Goal: Task Accomplishment & Management: Understand process/instructions

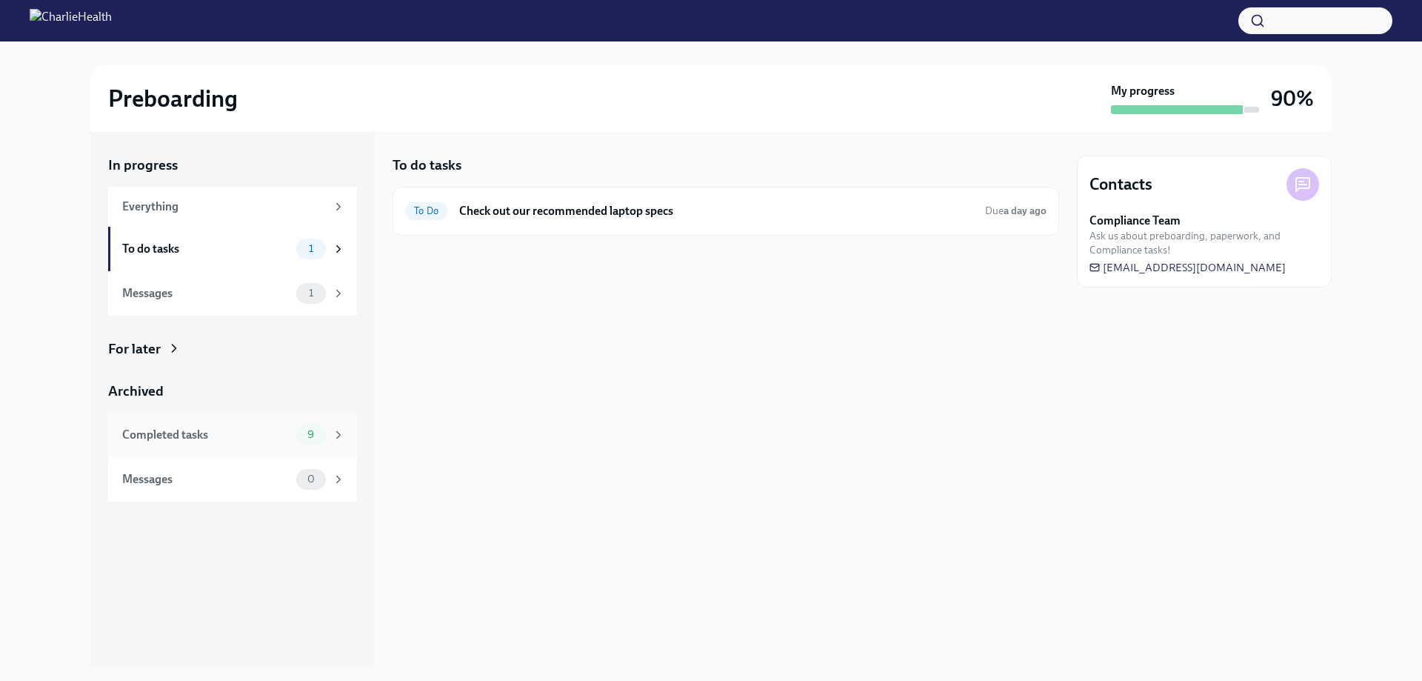
click at [201, 436] on div "Completed tasks" at bounding box center [206, 435] width 168 height 16
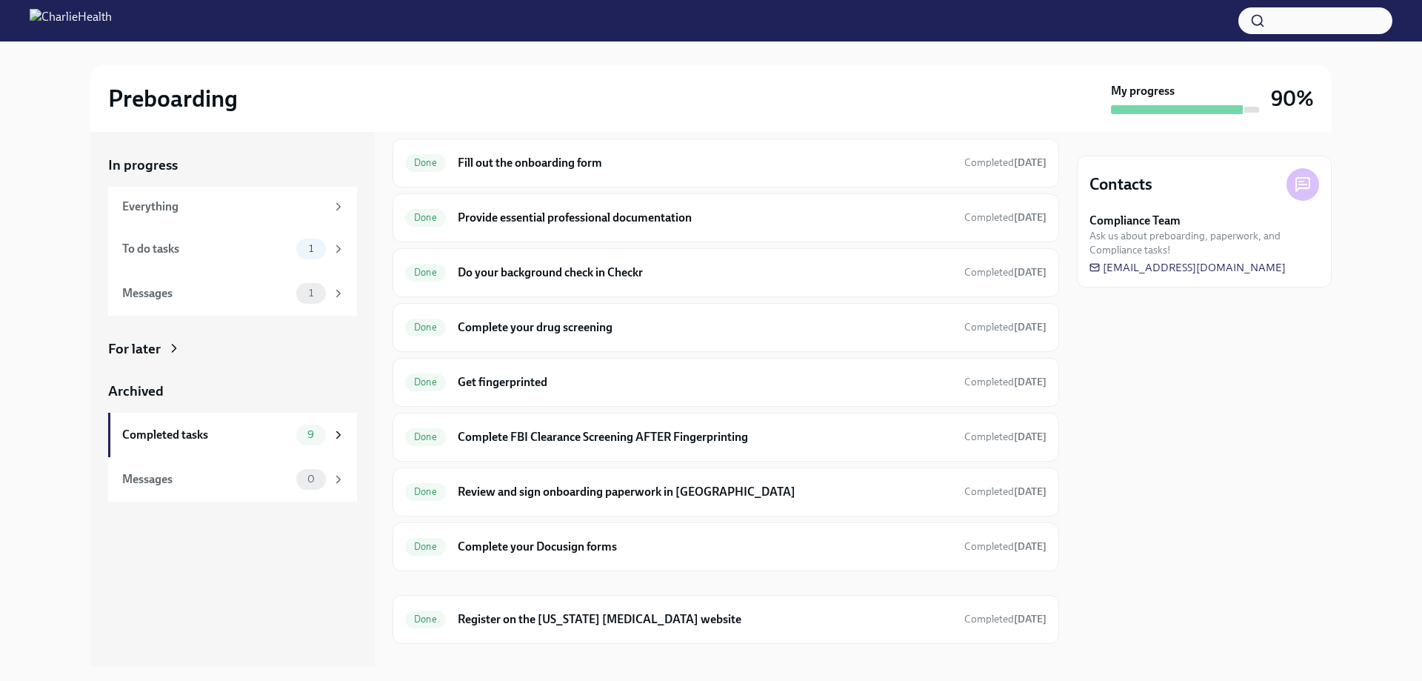
scroll to position [73, 0]
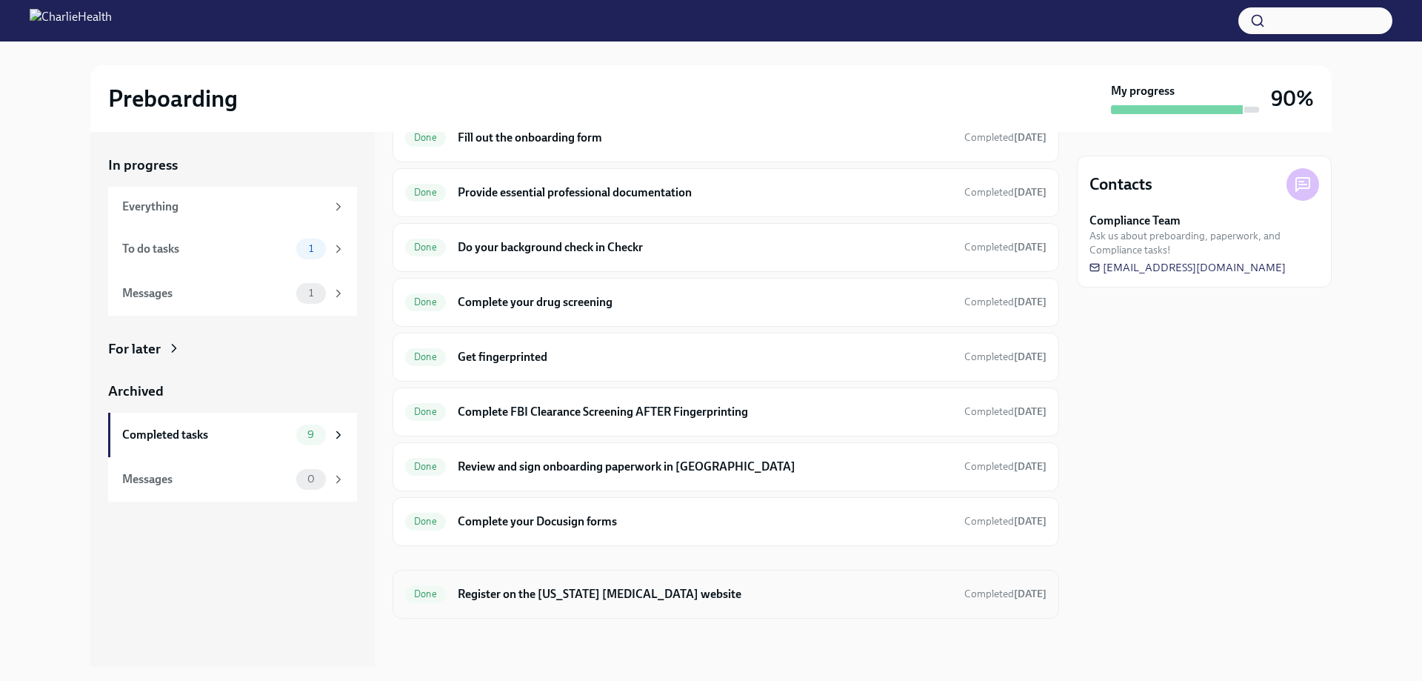
click at [683, 592] on h6 "Register on the [US_STATE] [MEDICAL_DATA] website" at bounding box center [705, 594] width 495 height 16
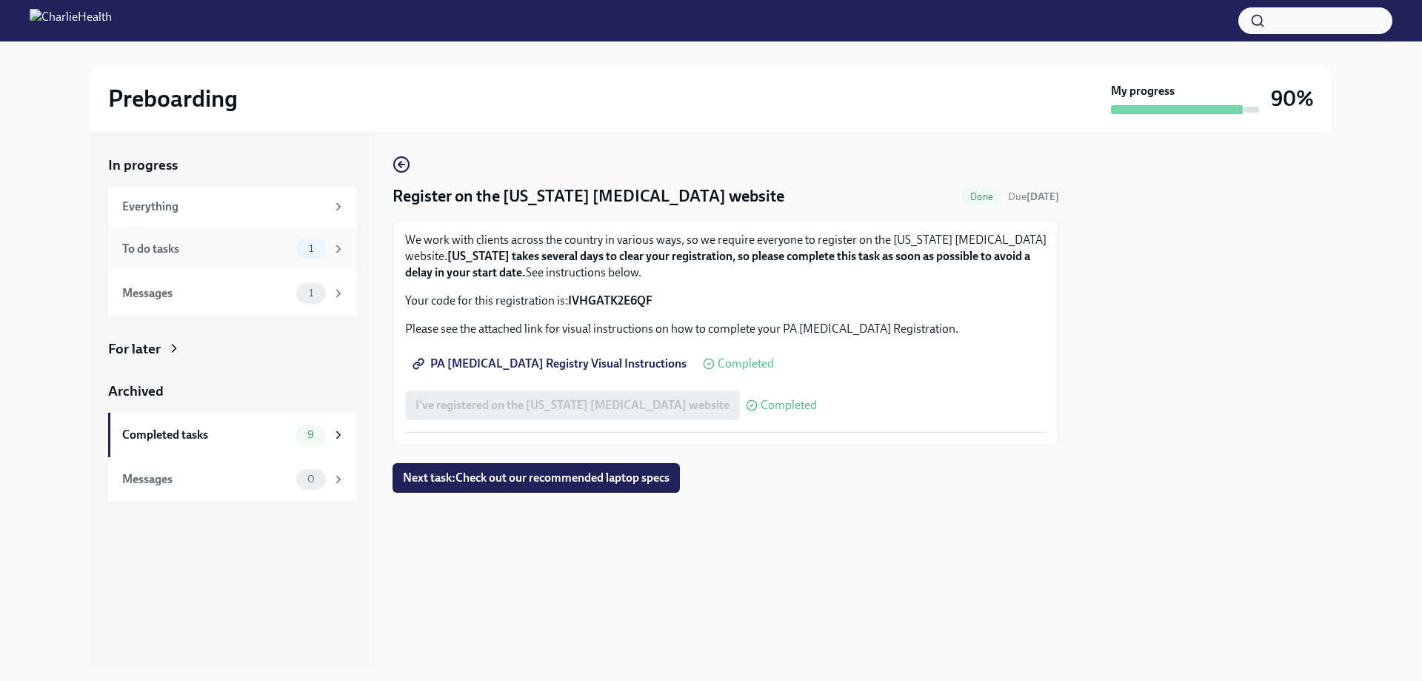
click at [227, 247] on div "To do tasks" at bounding box center [206, 249] width 168 height 16
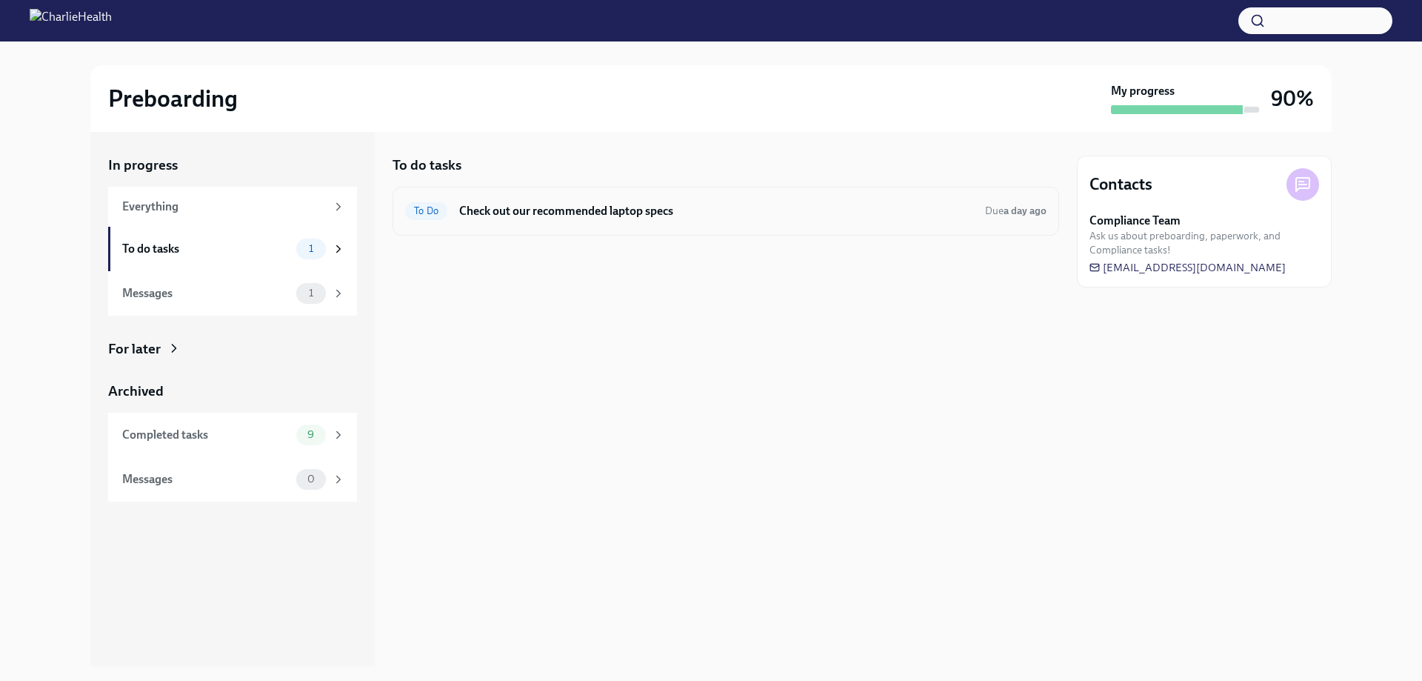
click at [601, 213] on h6 "Check out our recommended laptop specs" at bounding box center [716, 211] width 514 height 16
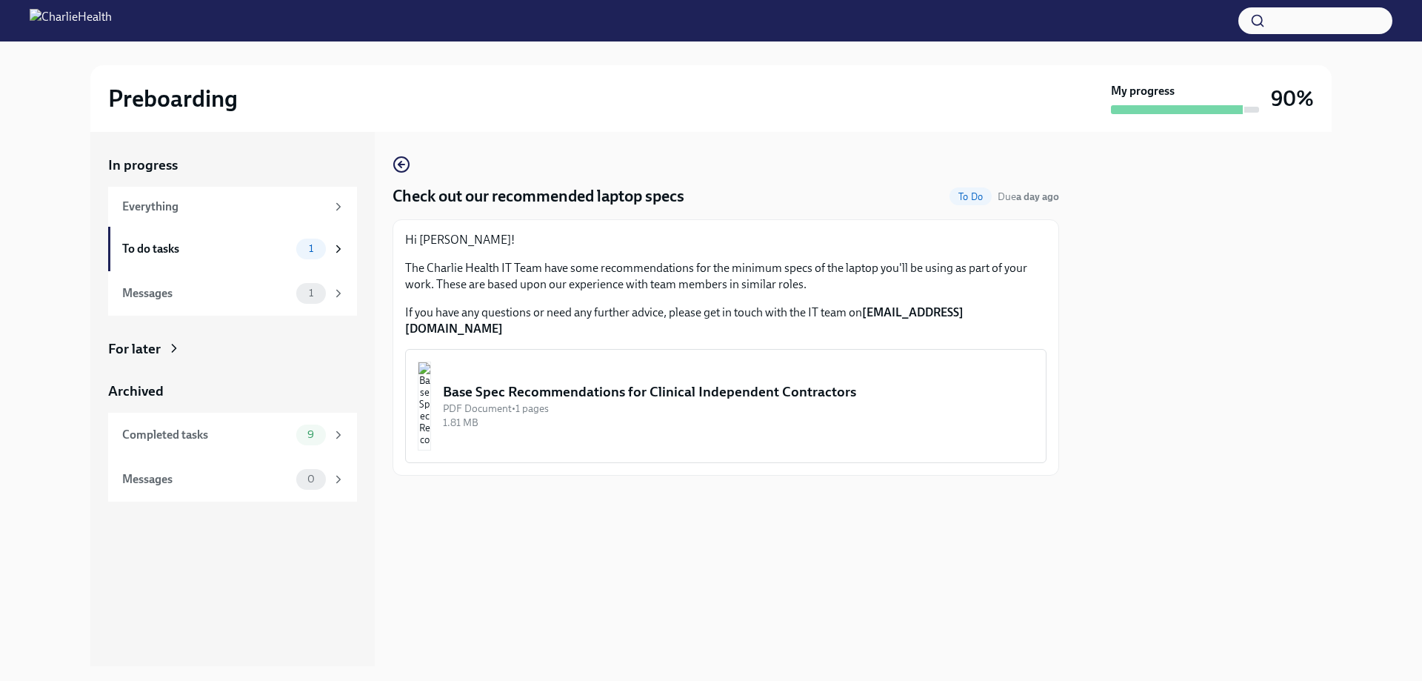
click at [540, 382] on div "Base Spec Recommendations for Clinical Independent Contractors" at bounding box center [738, 391] width 591 height 19
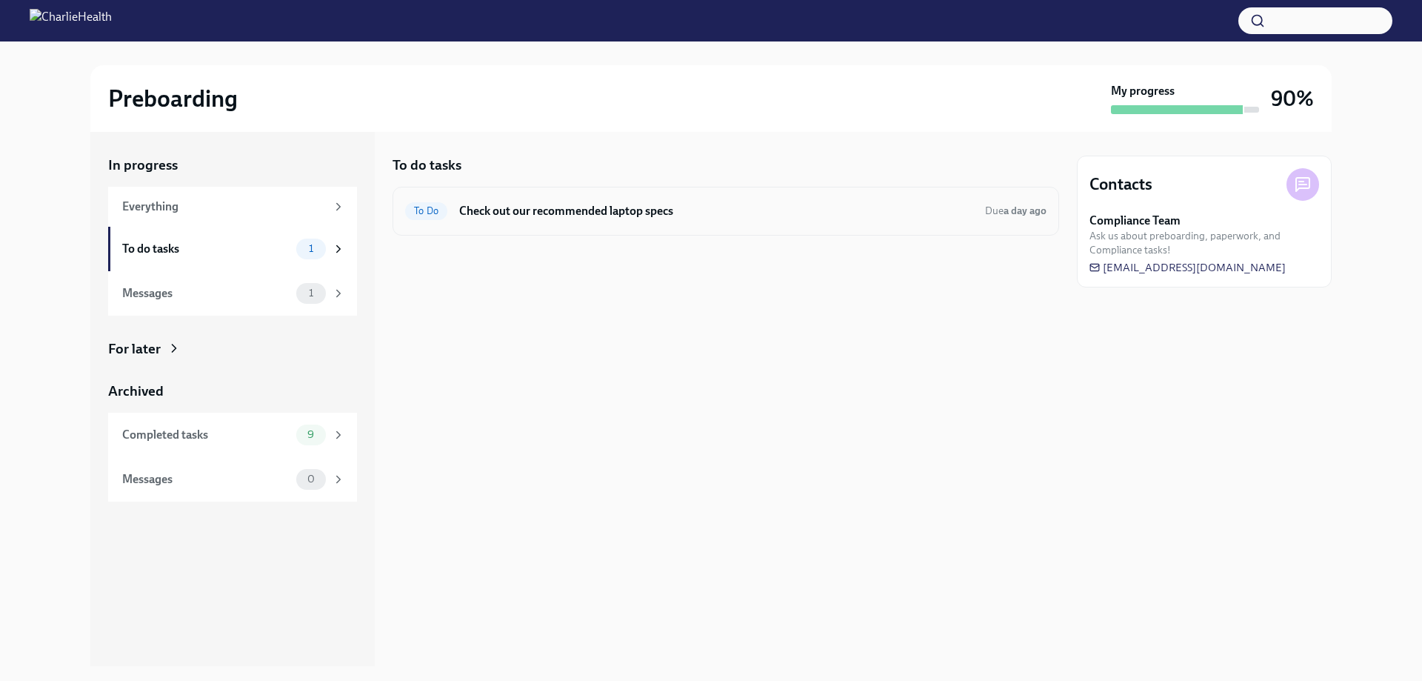
click at [597, 213] on h6 "Check out our recommended laptop specs" at bounding box center [716, 211] width 514 height 16
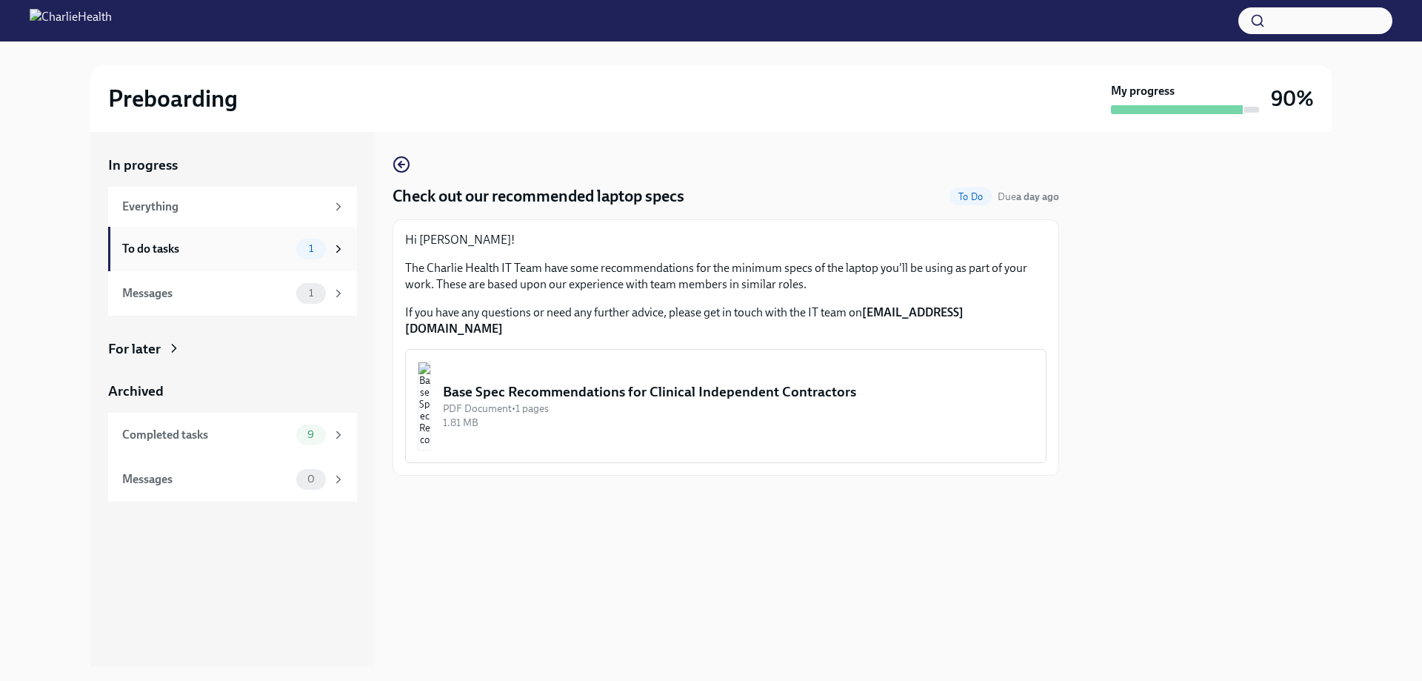
click at [211, 238] on div "To do tasks 1" at bounding box center [233, 248] width 223 height 21
